Goal: Task Accomplishment & Management: Manage account settings

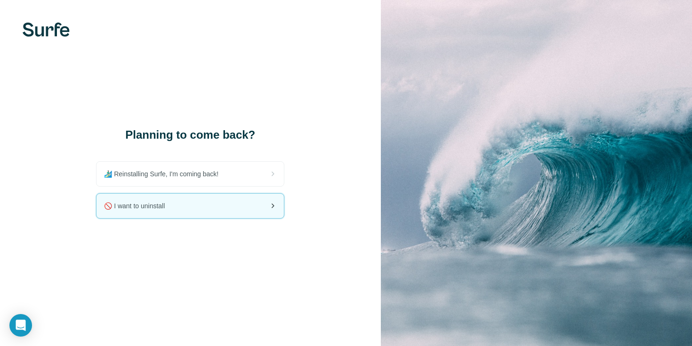
click at [183, 206] on div "🚫 I want to uninstall" at bounding box center [189, 206] width 187 height 24
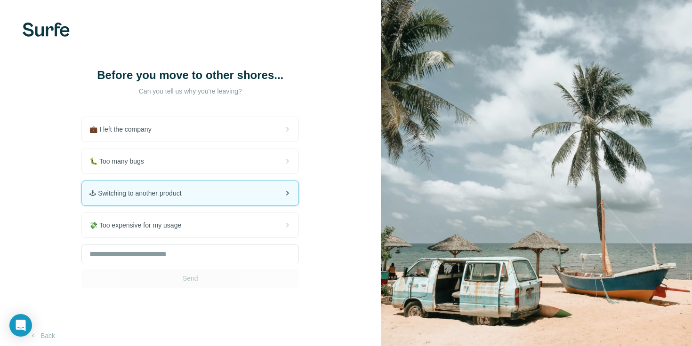
click at [184, 204] on div "🕹 Switching to another product" at bounding box center [190, 193] width 217 height 24
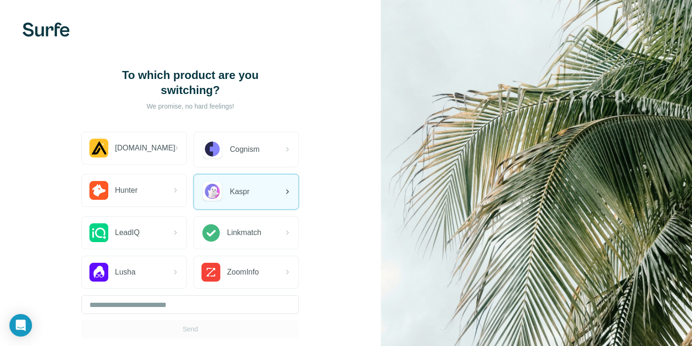
click at [257, 182] on div "Kaspr" at bounding box center [246, 192] width 104 height 35
